Goal: Find specific page/section: Find specific page/section

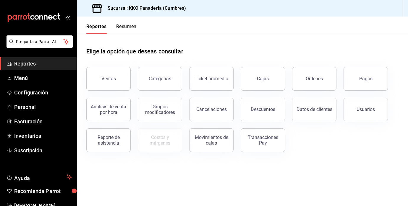
click at [331, 82] on button "Órdenes" at bounding box center [314, 79] width 44 height 24
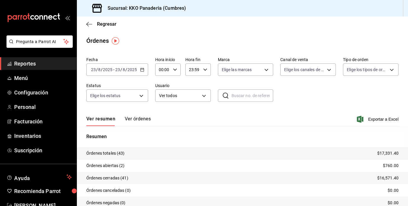
click at [30, 60] on span "Reportes" at bounding box center [43, 64] width 58 height 8
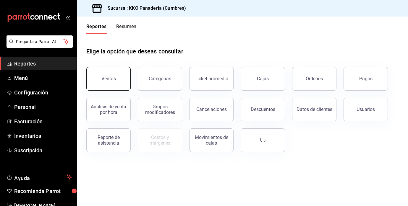
click at [105, 80] on div "Ventas" at bounding box center [108, 79] width 14 height 6
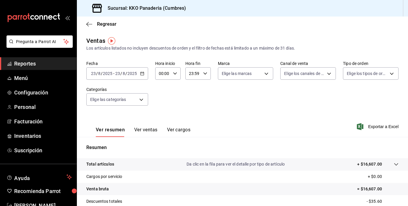
click at [38, 59] on link "Reportes" at bounding box center [38, 63] width 77 height 13
